Goal: Transaction & Acquisition: Purchase product/service

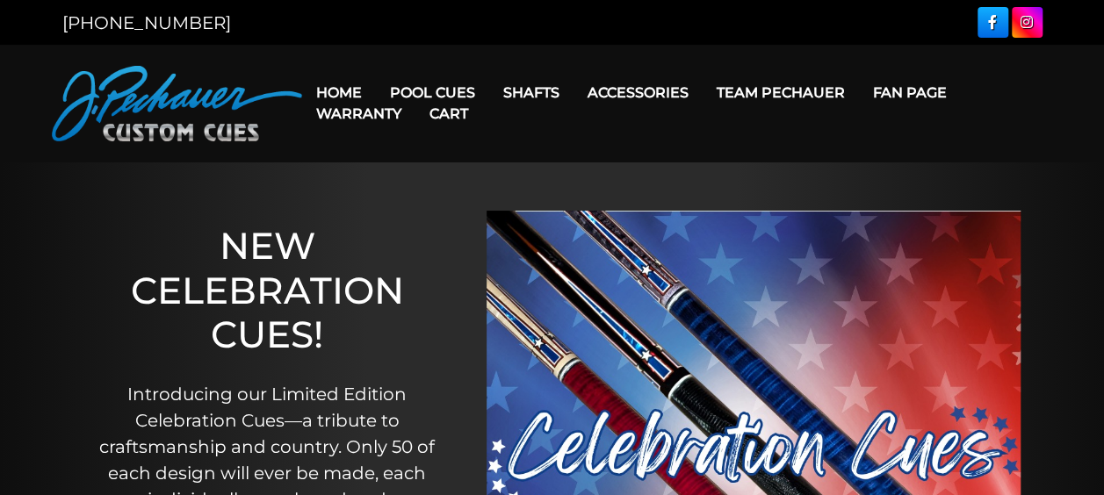
click at [450, 93] on link "Cart" at bounding box center [448, 113] width 67 height 45
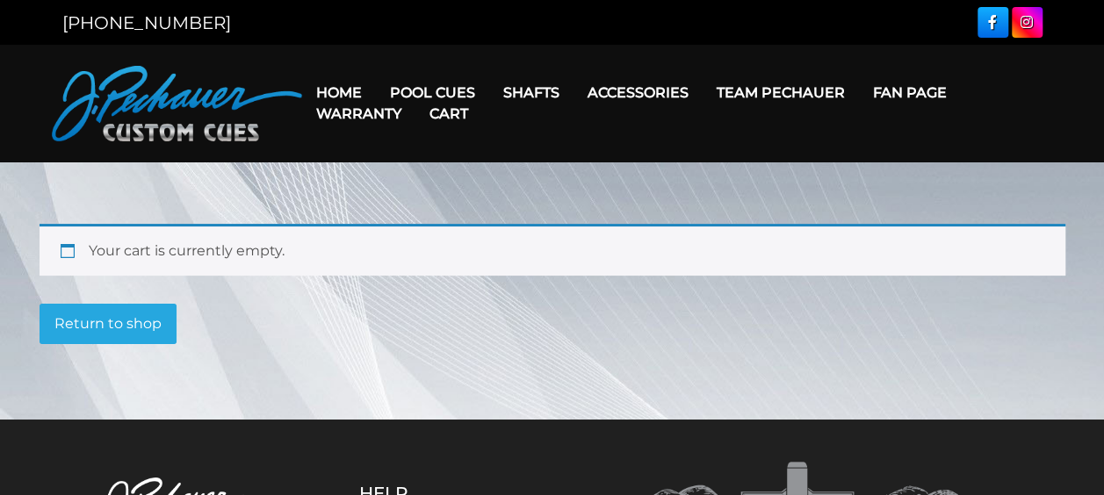
click at [447, 95] on link "Cart" at bounding box center [448, 113] width 67 height 45
click at [444, 92] on link "Cart" at bounding box center [448, 113] width 67 height 45
click at [118, 319] on link "Return to shop" at bounding box center [108, 324] width 137 height 40
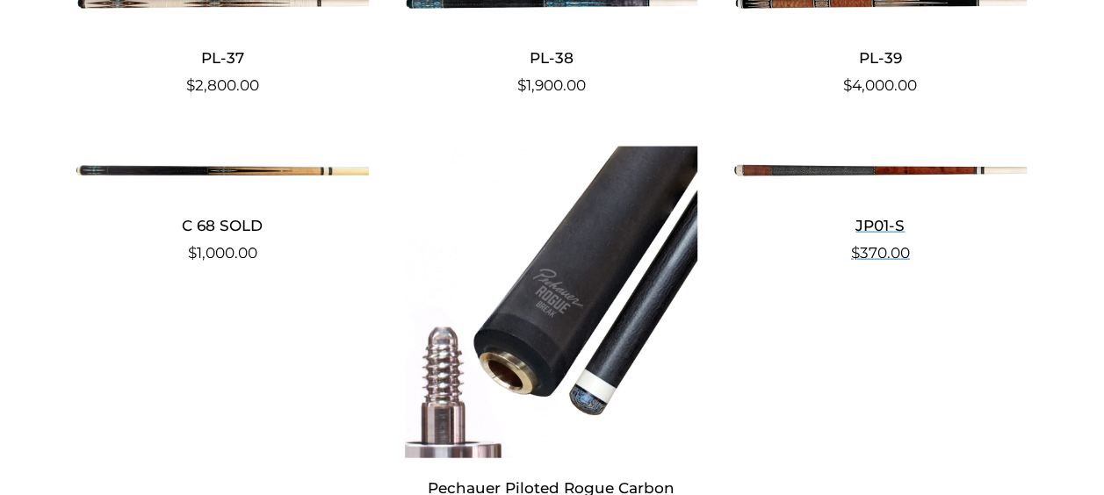
scroll to position [5125, 0]
